Goal: Transaction & Acquisition: Book appointment/travel/reservation

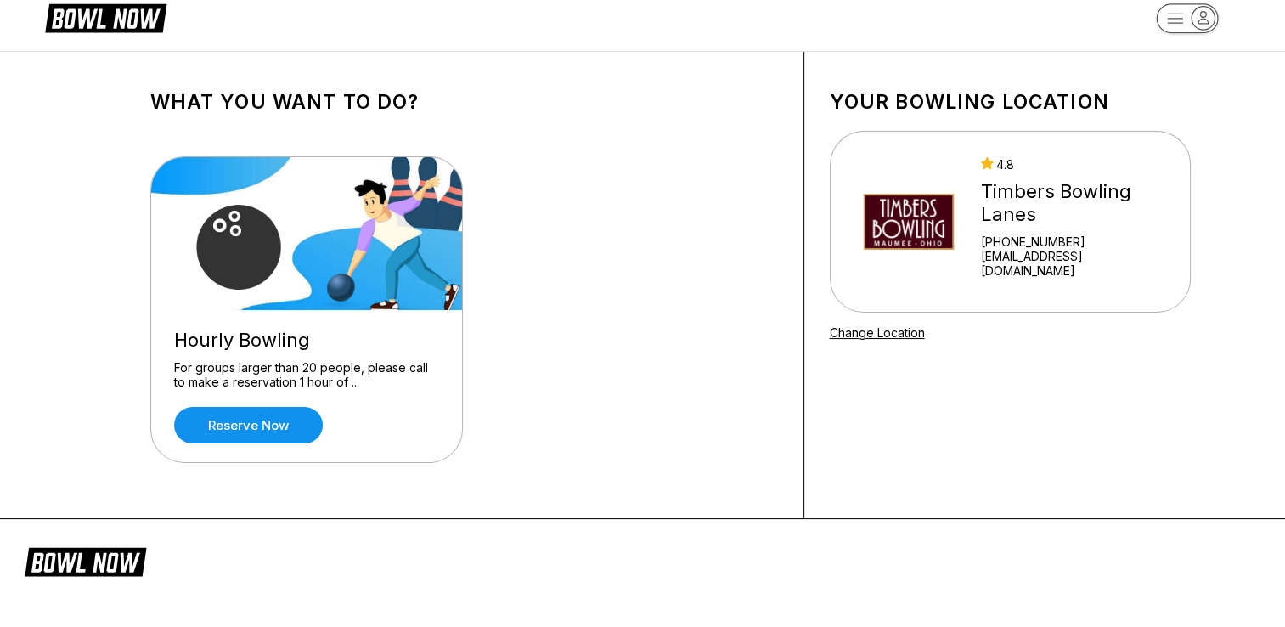
scroll to position [7, 0]
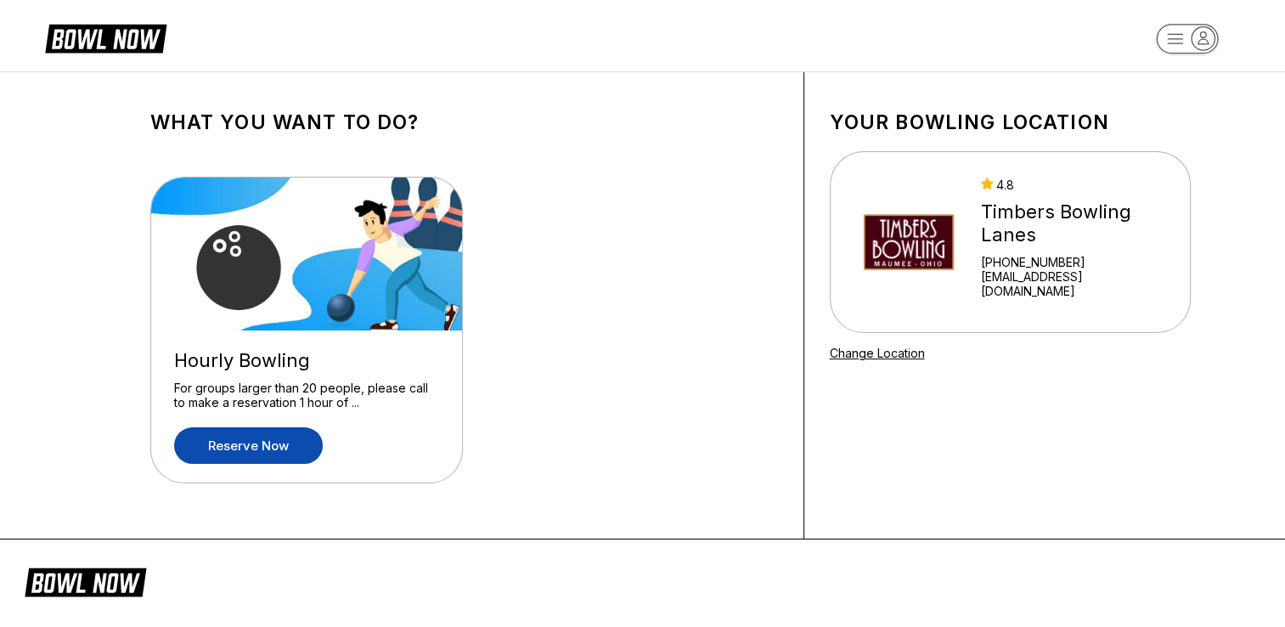
click at [263, 438] on link "Reserve now" at bounding box center [248, 445] width 149 height 37
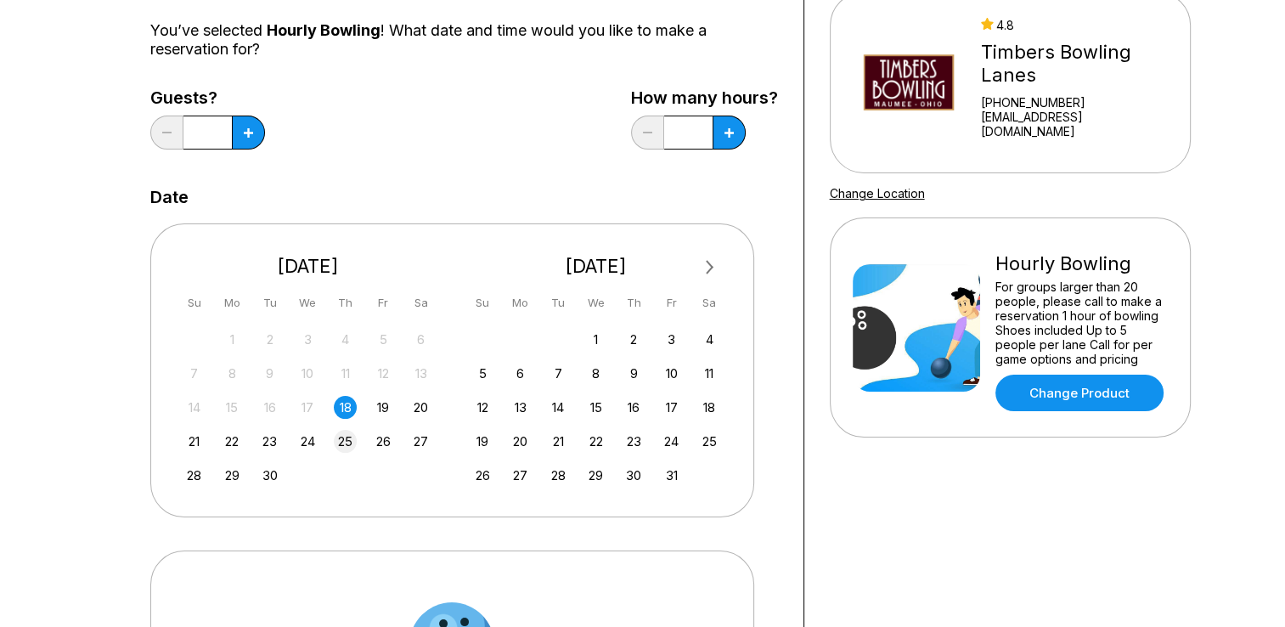
scroll to position [170, 0]
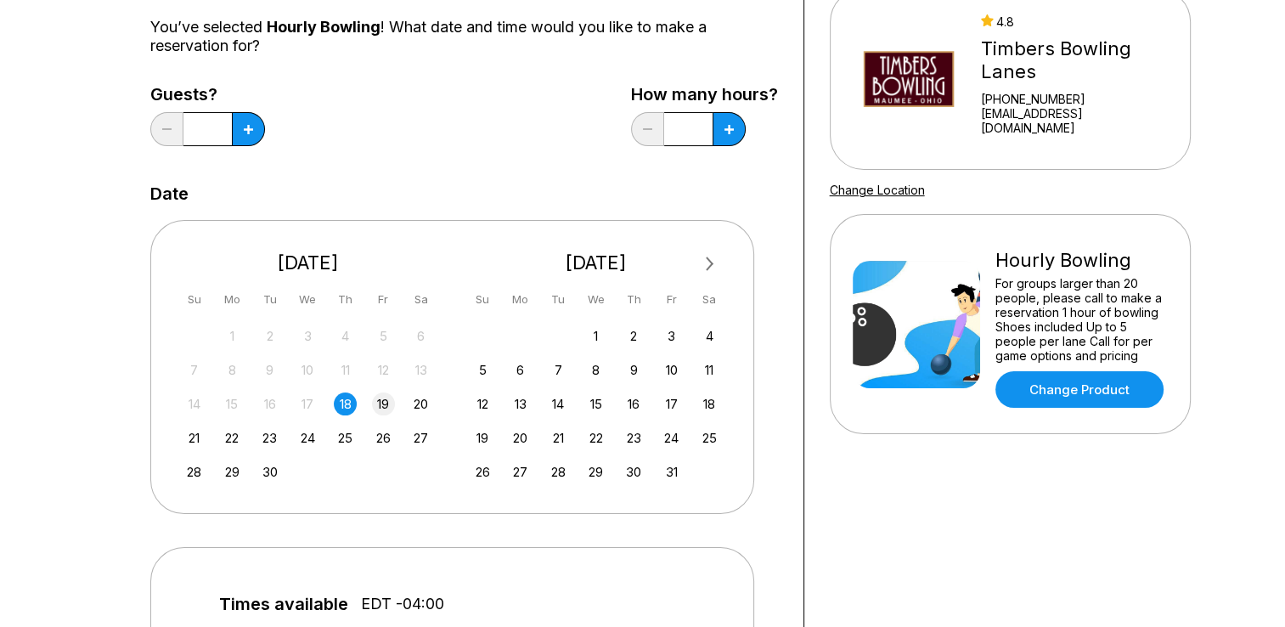
click at [386, 404] on div "19" at bounding box center [383, 403] width 23 height 23
click at [349, 406] on div "18" at bounding box center [345, 403] width 23 height 23
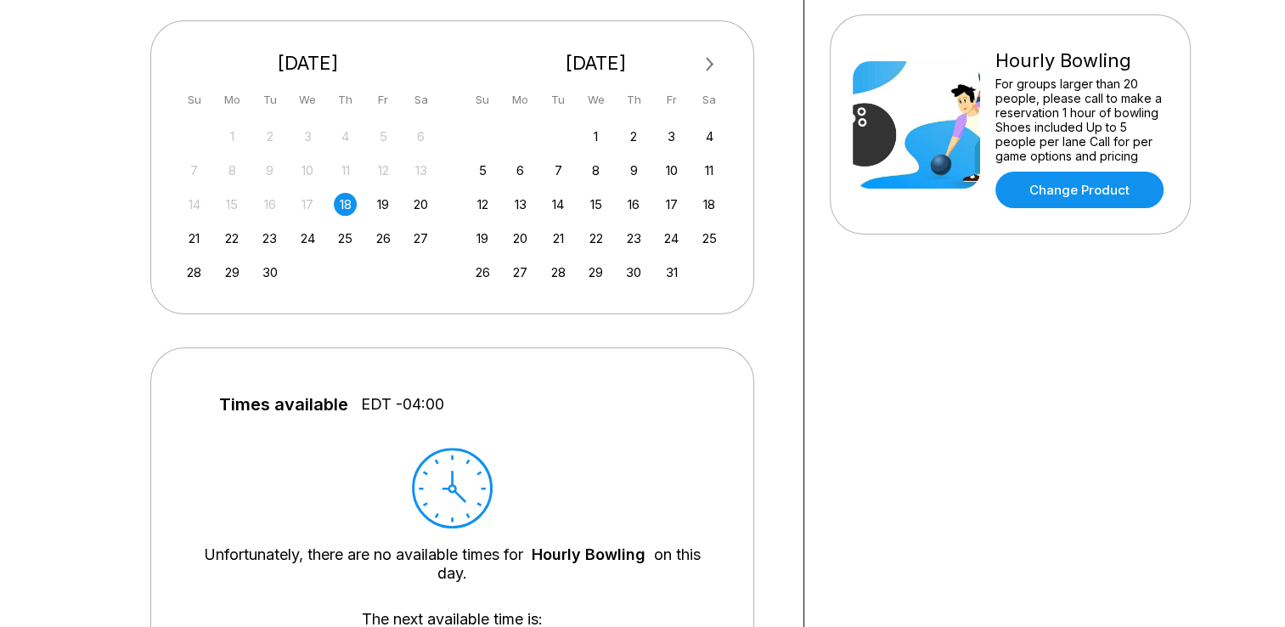
scroll to position [340, 0]
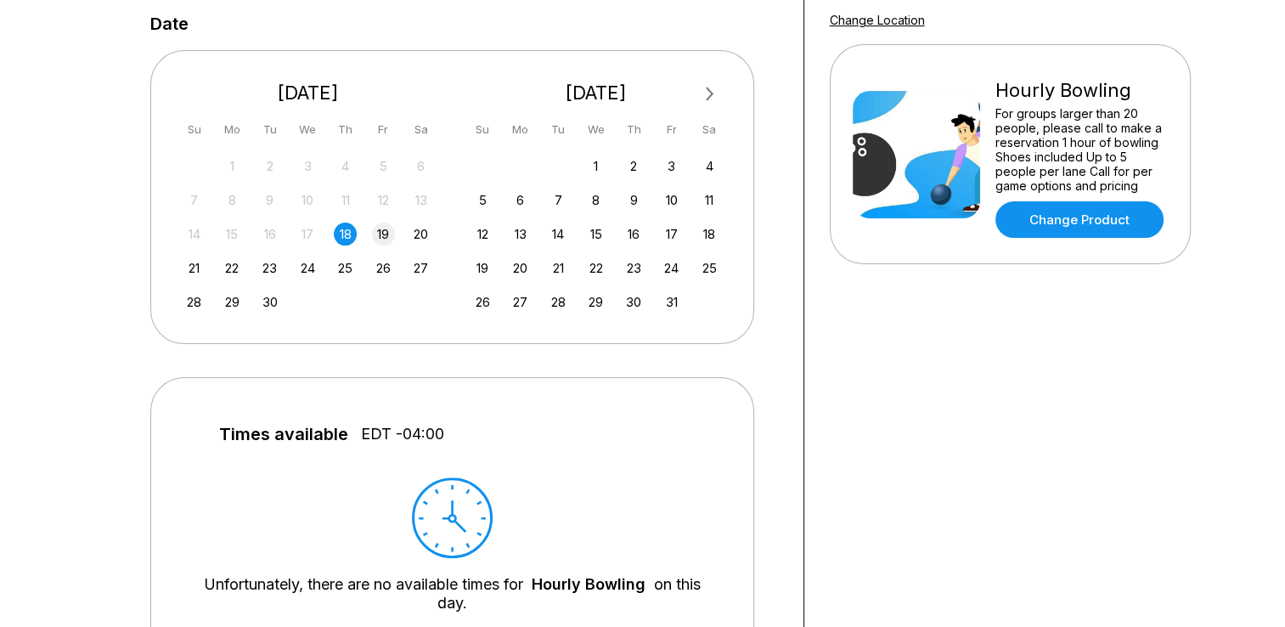
click at [382, 233] on div "19" at bounding box center [383, 234] width 23 height 23
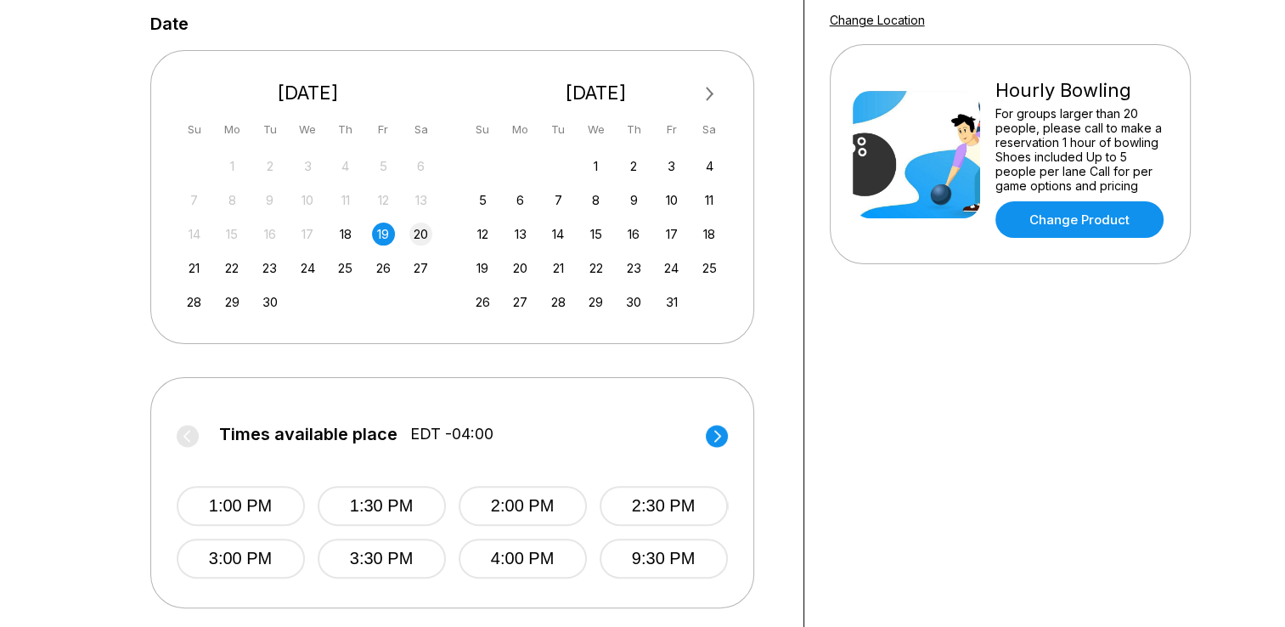
click at [418, 238] on div "20" at bounding box center [420, 234] width 23 height 23
click at [387, 235] on div "19" at bounding box center [383, 234] width 23 height 23
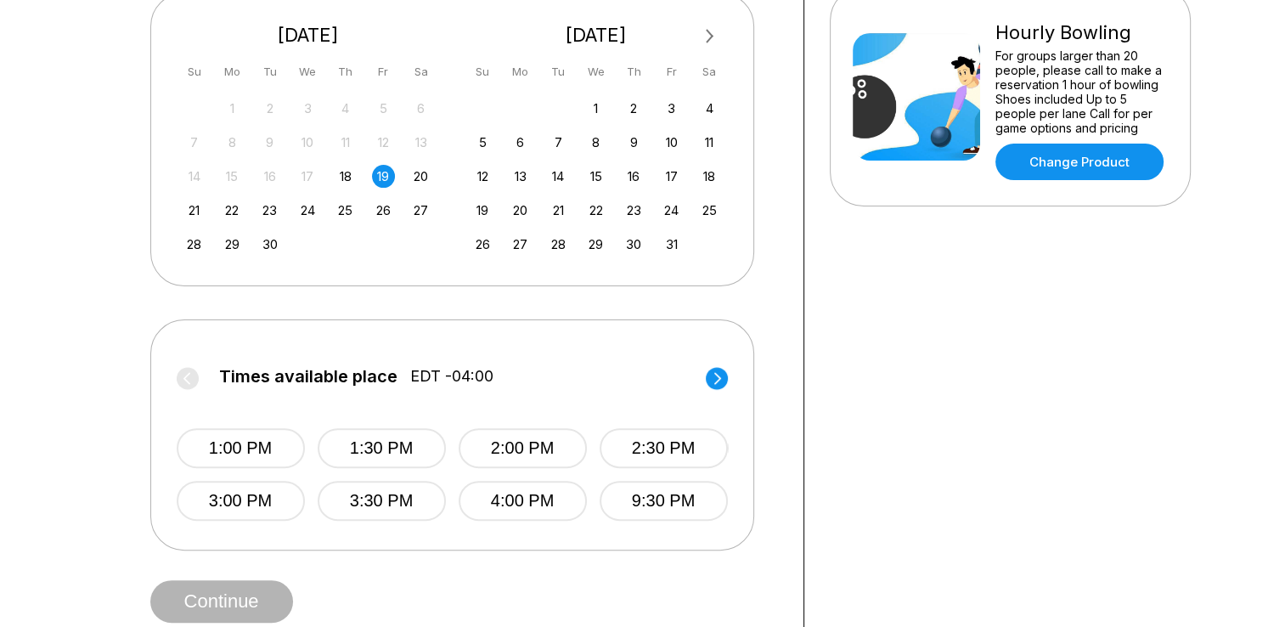
scroll to position [425, 0]
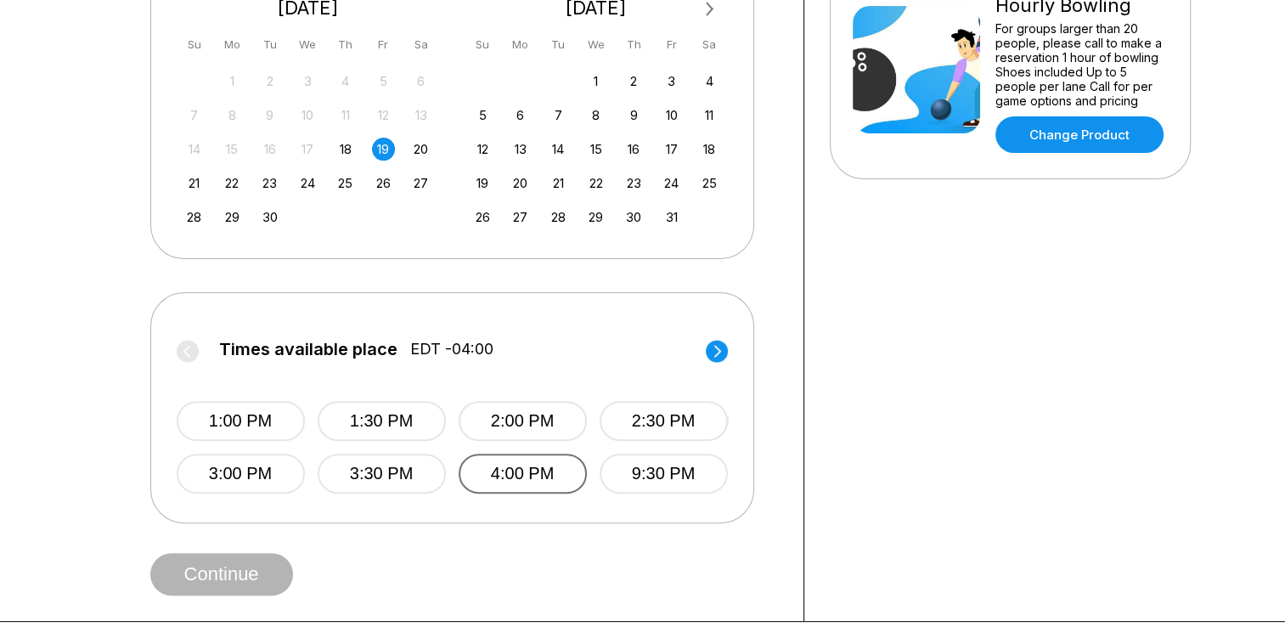
click at [482, 477] on button "4:00 PM" at bounding box center [523, 474] width 128 height 40
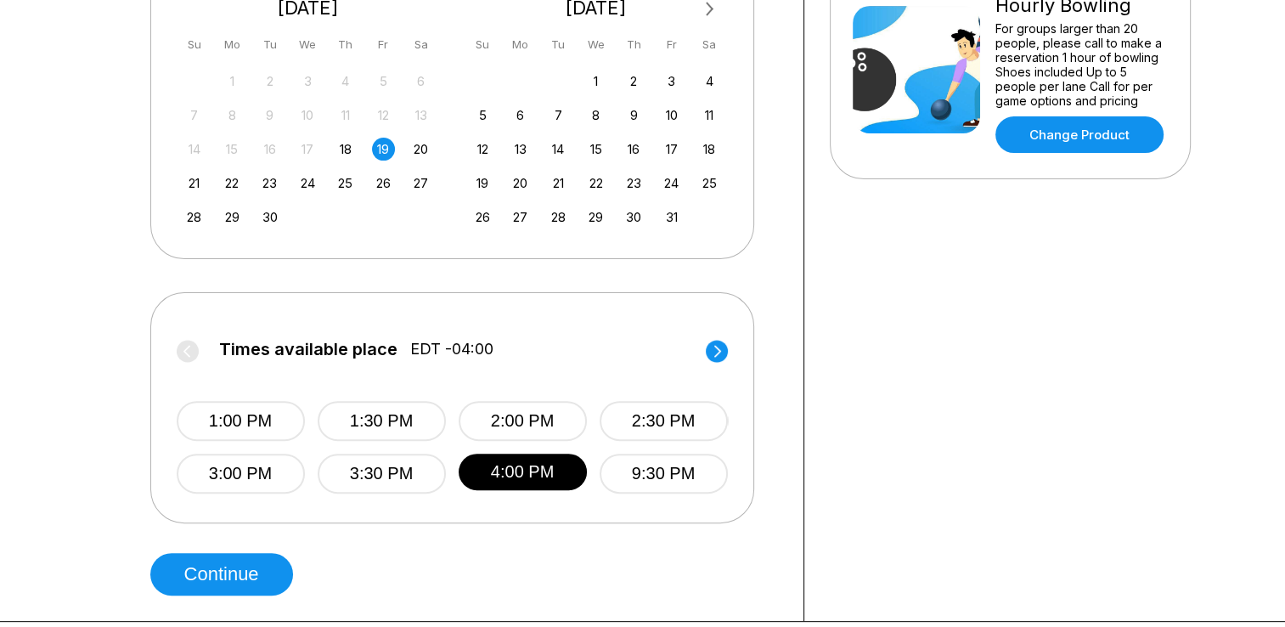
scroll to position [85, 0]
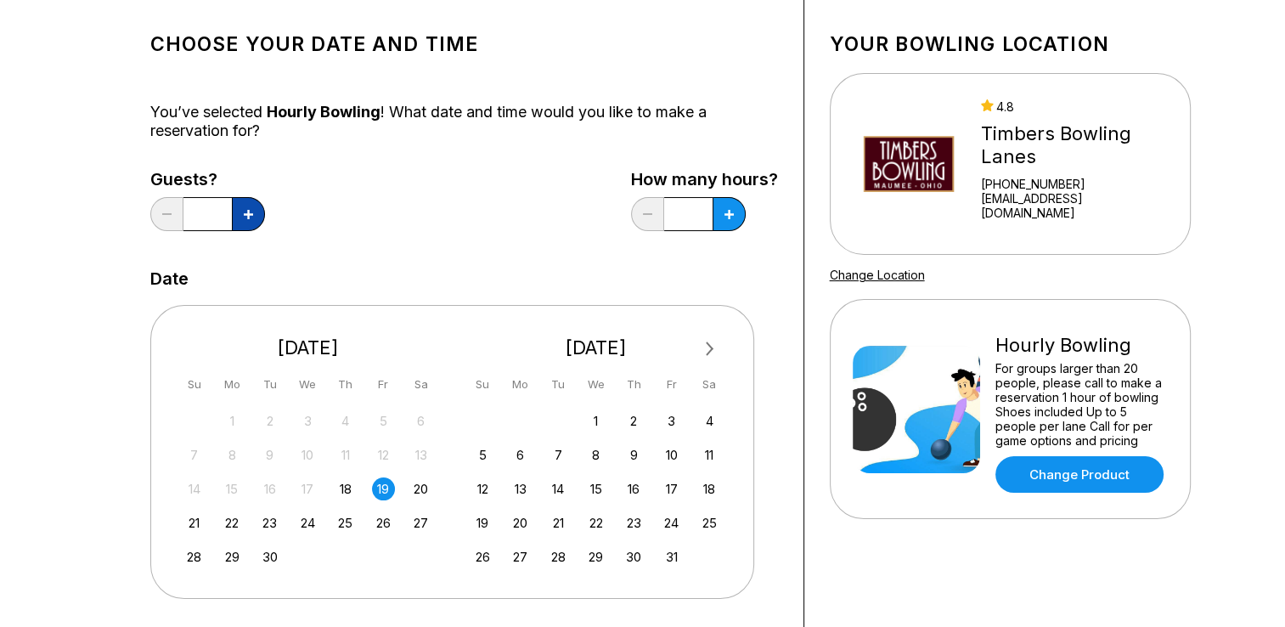
click at [255, 212] on button at bounding box center [248, 214] width 33 height 34
type input "*"
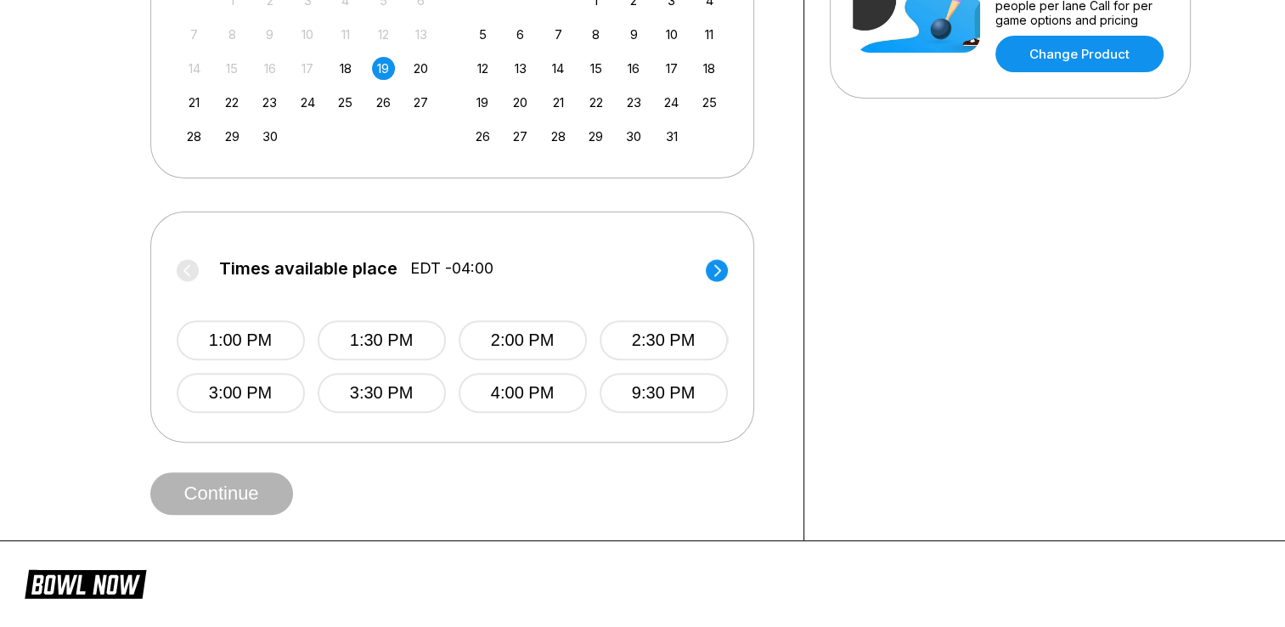
scroll to position [510, 0]
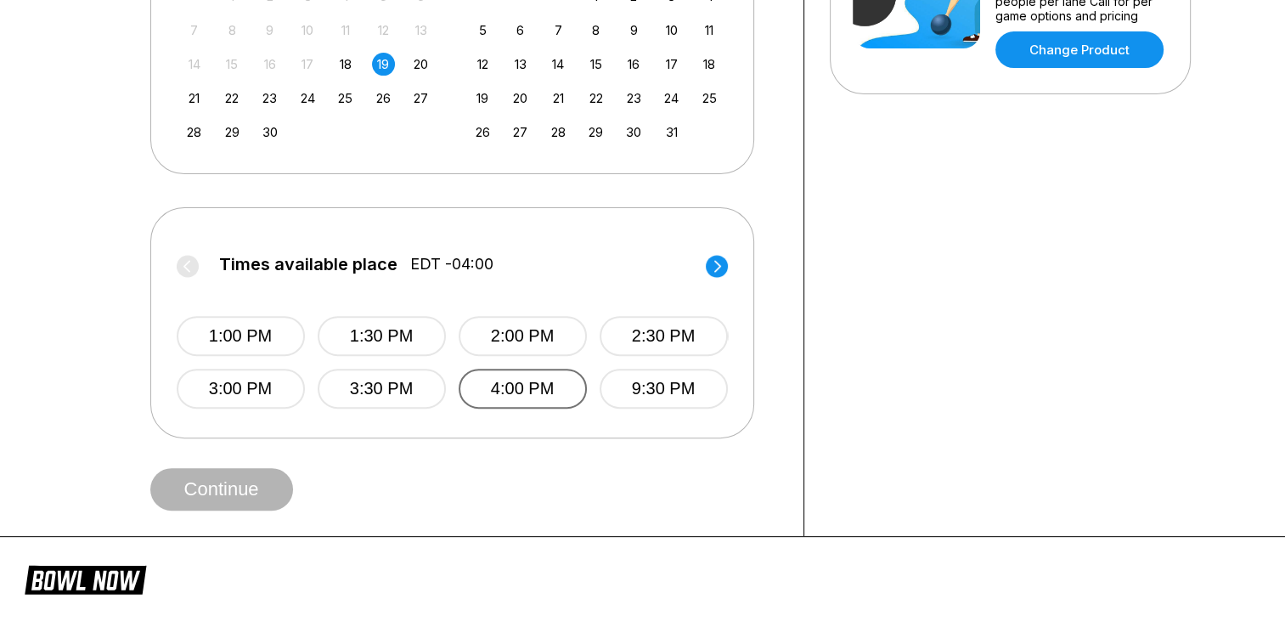
click at [482, 397] on button "4:00 PM" at bounding box center [523, 389] width 128 height 40
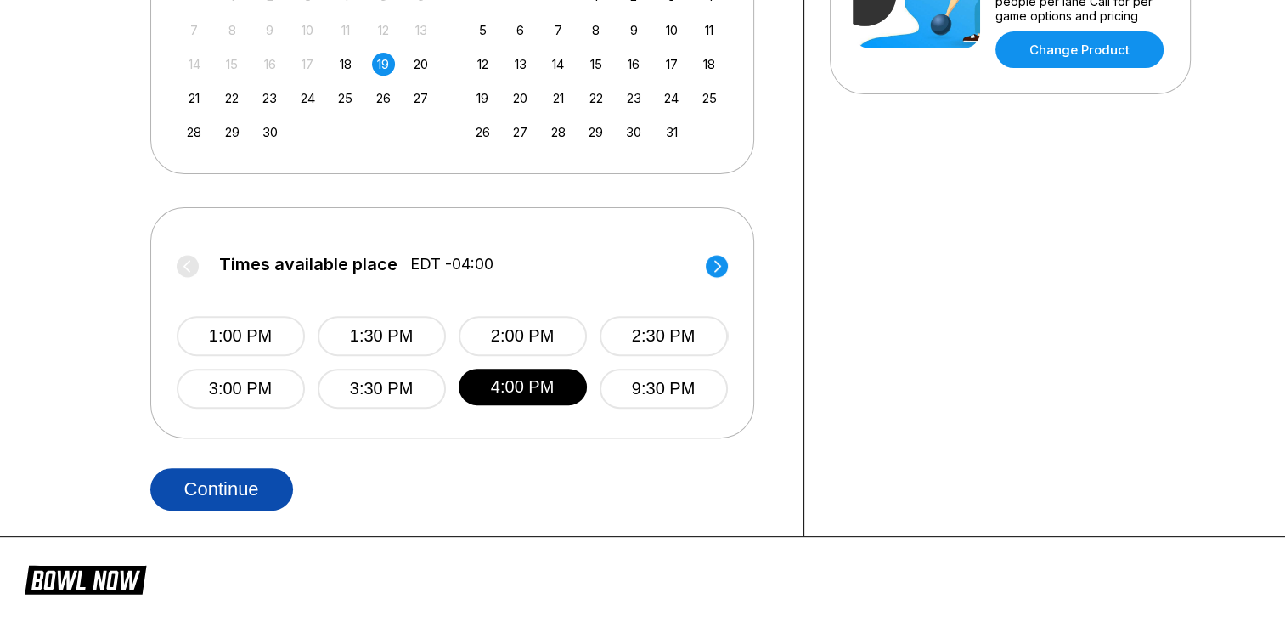
click at [233, 503] on button "Continue" at bounding box center [221, 489] width 143 height 42
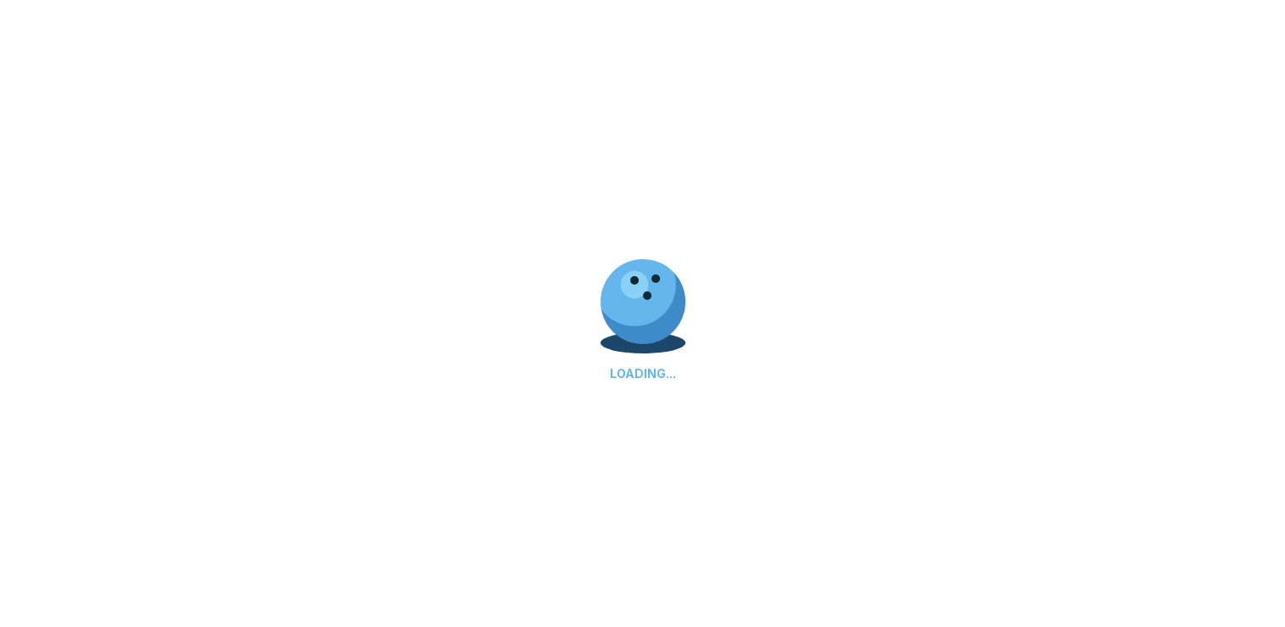
select select "**"
